Goal: Task Accomplishment & Management: Use online tool/utility

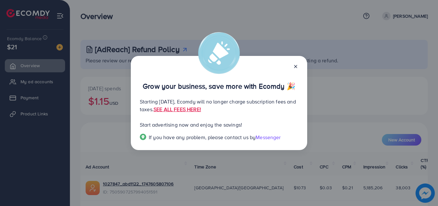
click at [295, 67] on line at bounding box center [295, 66] width 3 height 3
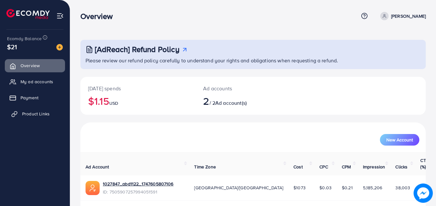
click at [36, 112] on span "Product Links" at bounding box center [36, 113] width 28 height 6
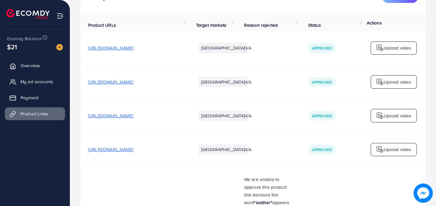
scroll to position [59, 0]
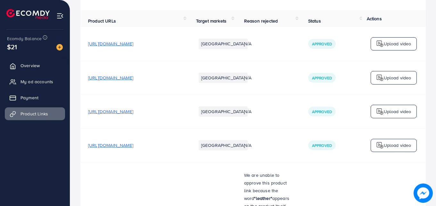
click at [143, 117] on td "[URL][DOMAIN_NAME]" at bounding box center [134, 111] width 108 height 34
click at [133, 113] on span "[URL][DOMAIN_NAME]" at bounding box center [110, 111] width 45 height 6
drag, startPoint x: 177, startPoint y: 114, endPoint x: 161, endPoint y: 114, distance: 15.7
drag, startPoint x: 161, startPoint y: 114, endPoint x: 153, endPoint y: 118, distance: 9.1
click at [153, 118] on td "[URL][DOMAIN_NAME]" at bounding box center [134, 111] width 108 height 34
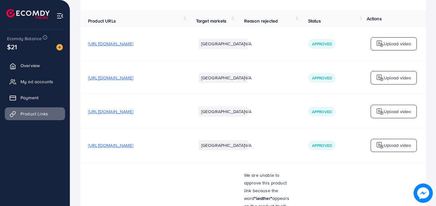
drag, startPoint x: 153, startPoint y: 114, endPoint x: 119, endPoint y: 183, distance: 77.7
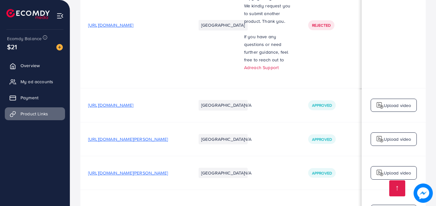
scroll to position [380, 0]
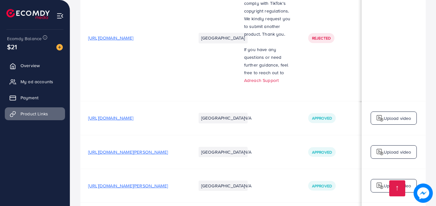
click at [133, 114] on span "[URL][DOMAIN_NAME]" at bounding box center [110, 117] width 45 height 6
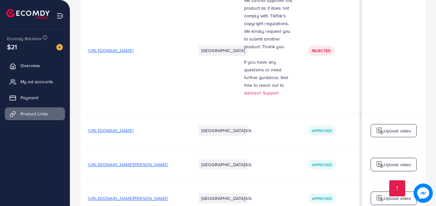
scroll to position [367, 0]
click at [22, 61] on link "Overview" at bounding box center [35, 65] width 60 height 13
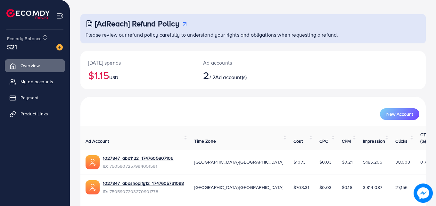
scroll to position [40, 0]
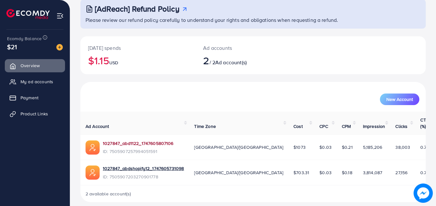
click at [158, 140] on link "1027847_abd1122_1747605807106" at bounding box center [138, 143] width 71 height 6
